Goal: Navigation & Orientation: Find specific page/section

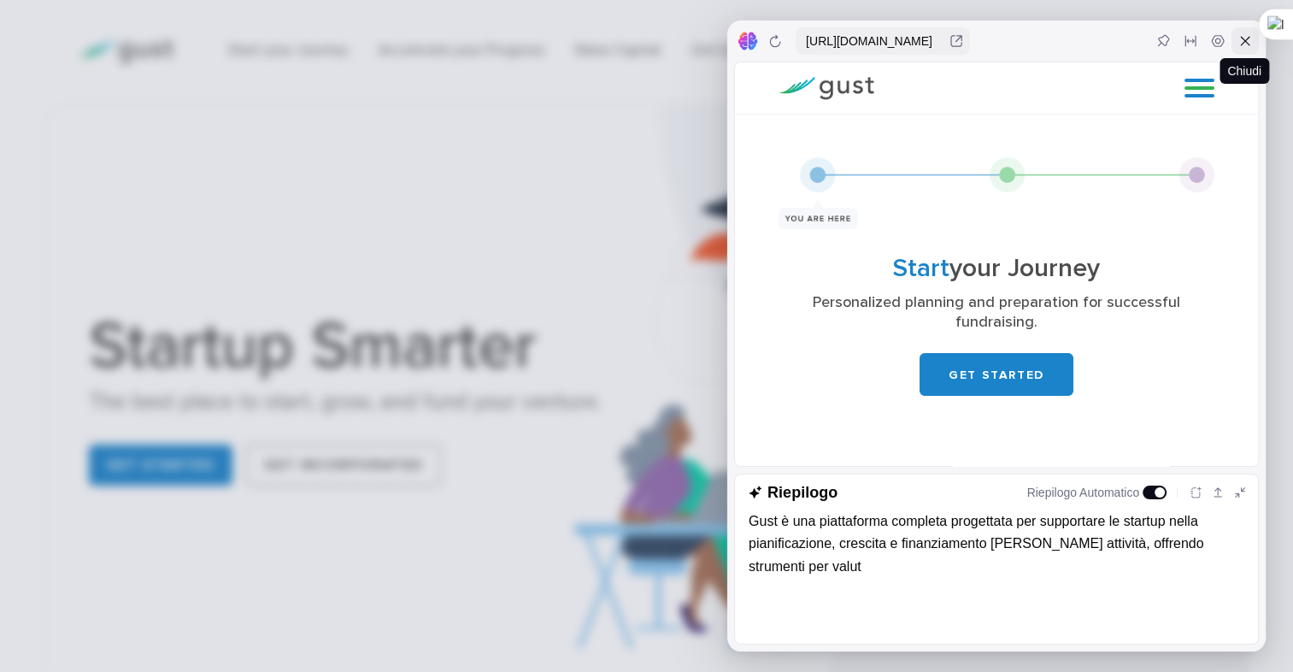
click at [1251, 37] on icon at bounding box center [1245, 41] width 14 height 14
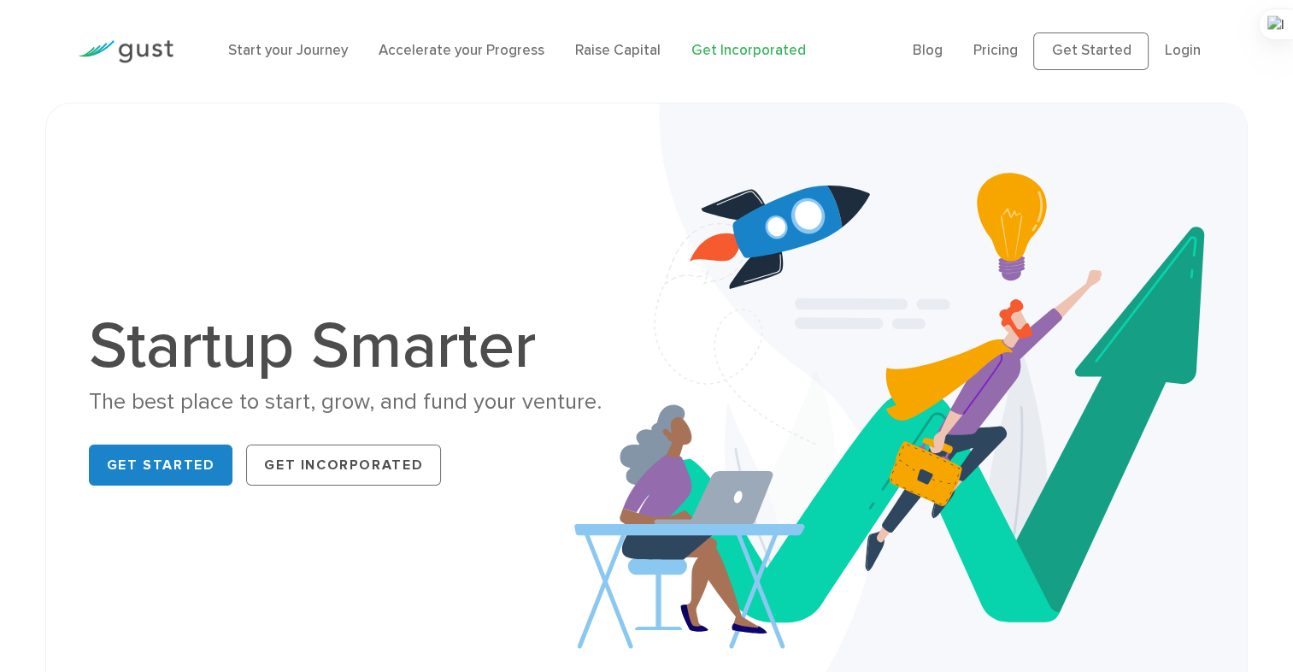
click at [725, 50] on link "Get Incorporated" at bounding box center [748, 50] width 114 height 17
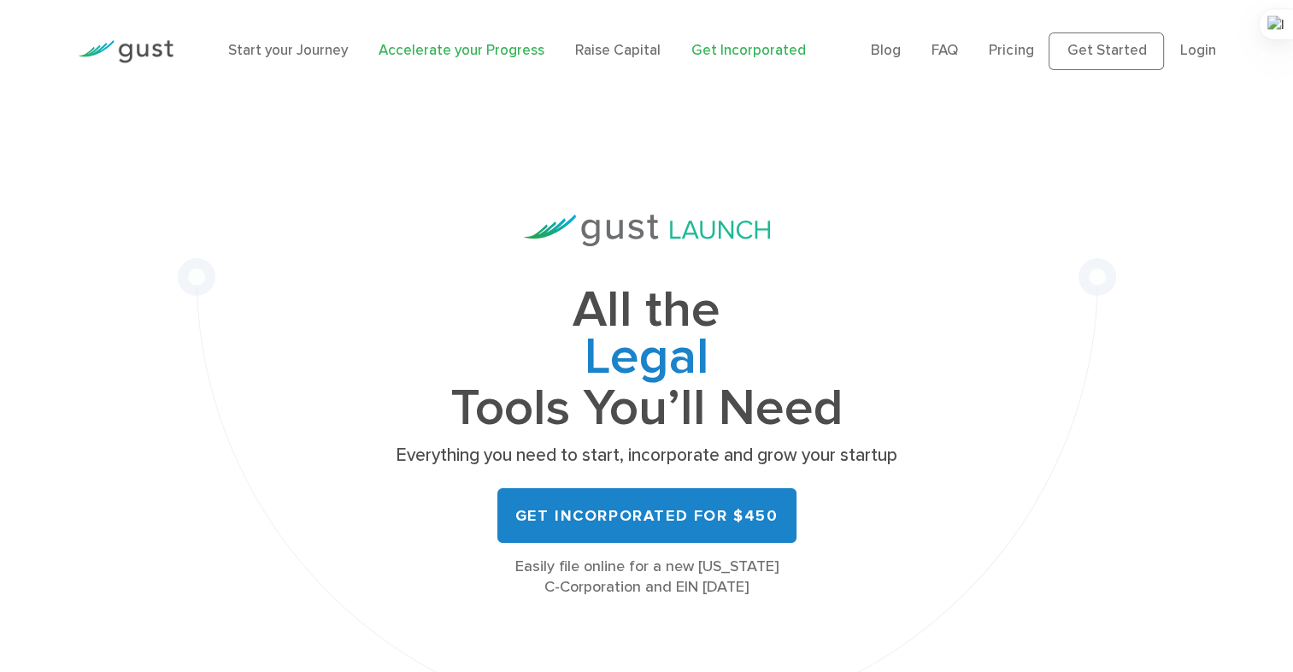
click at [458, 50] on link "Accelerate your Progress" at bounding box center [462, 50] width 166 height 17
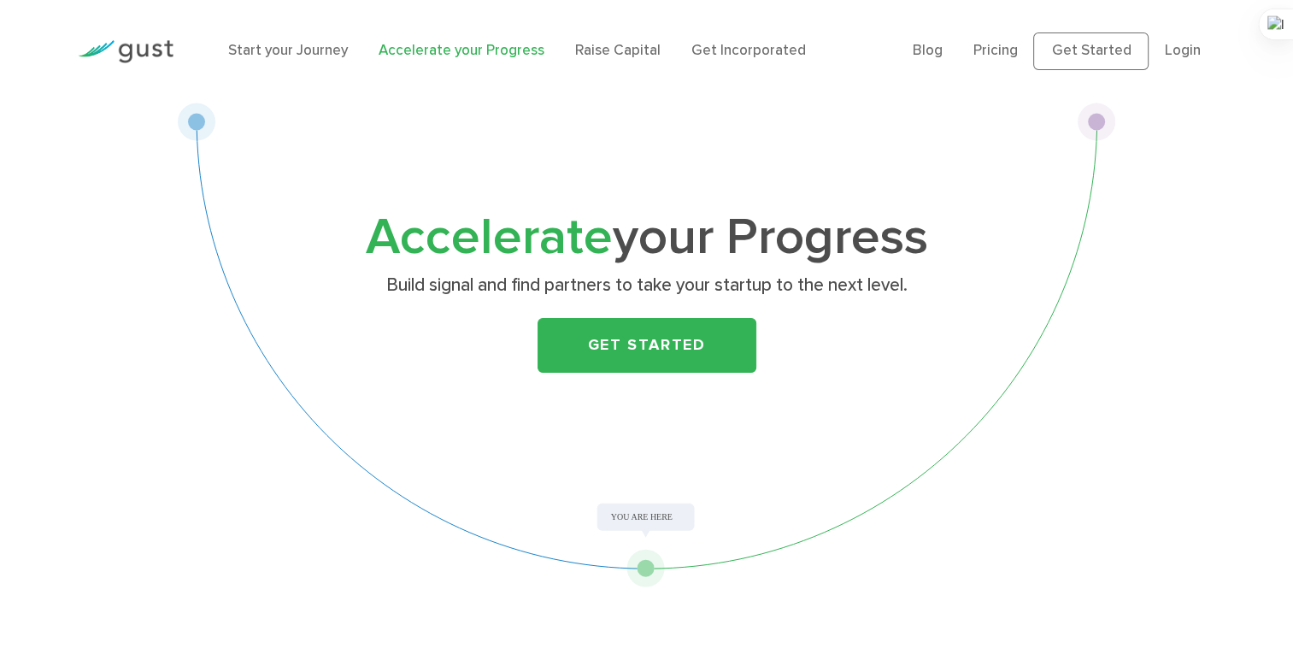
click at [126, 48] on img at bounding box center [126, 51] width 96 height 23
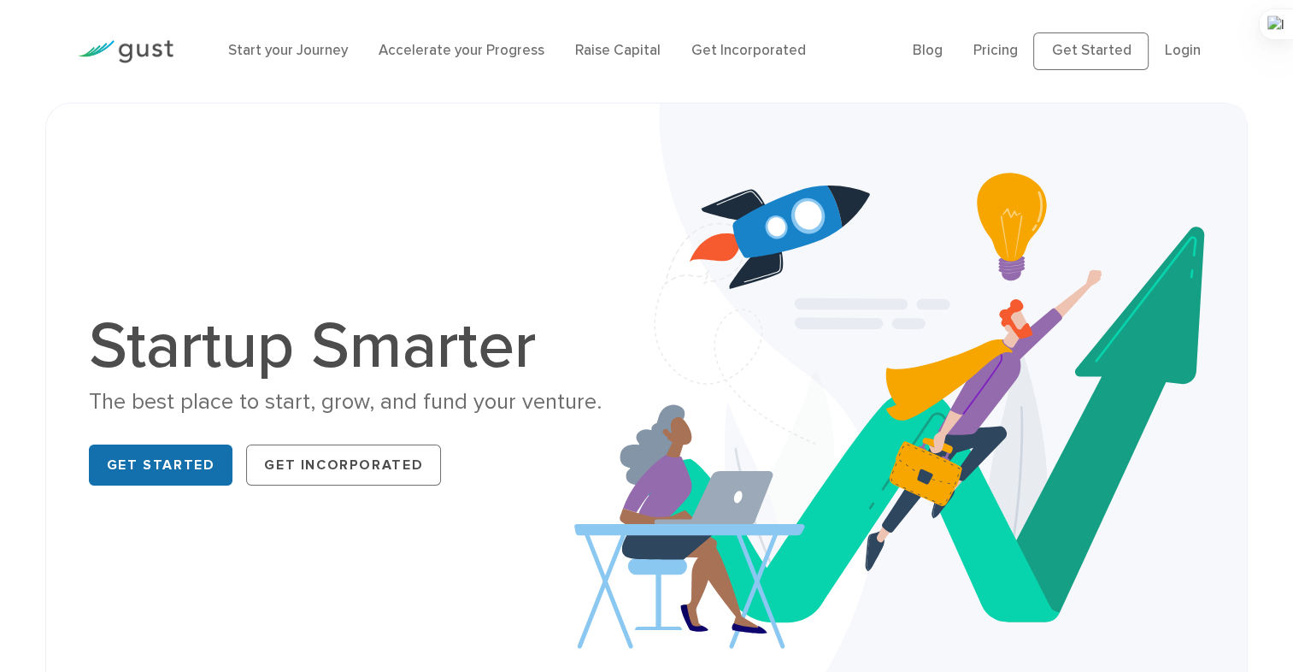
click at [199, 473] on link "Get Started" at bounding box center [161, 464] width 144 height 41
